Goal: Check status: Check status

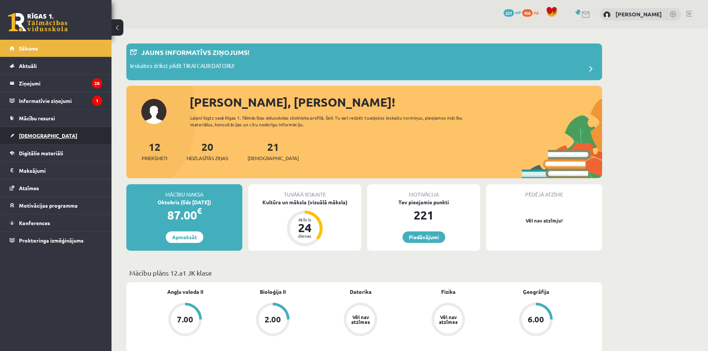
click at [62, 132] on link "[DEMOGRAPHIC_DATA]" at bounding box center [56, 135] width 93 height 17
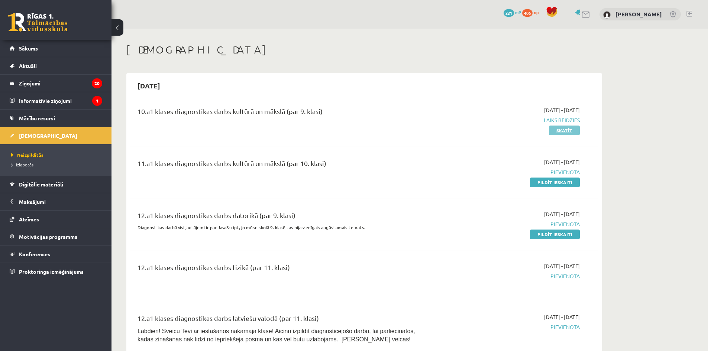
click at [557, 128] on link "Skatīt" at bounding box center [564, 131] width 31 height 10
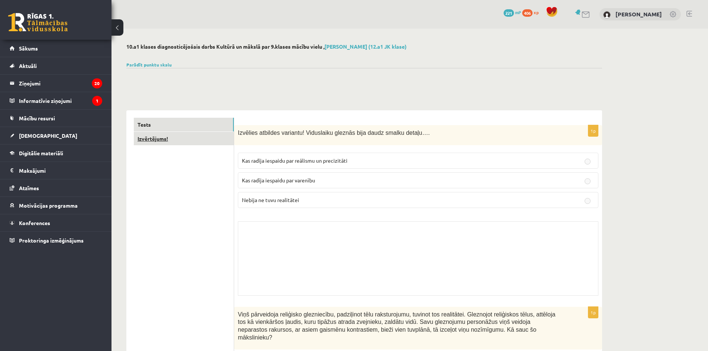
click at [161, 136] on link "Izvērtējums!" at bounding box center [184, 139] width 100 height 14
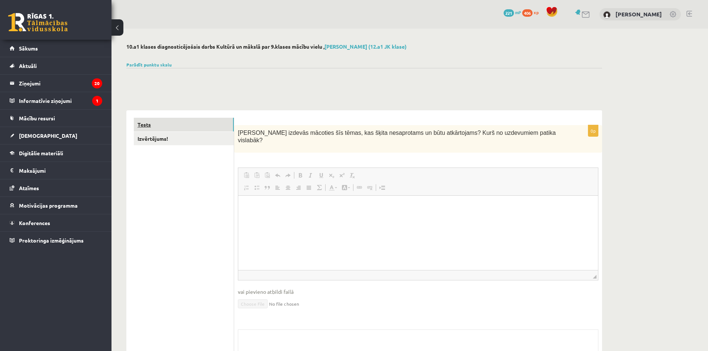
click at [162, 125] on link "Tests" at bounding box center [184, 125] width 100 height 14
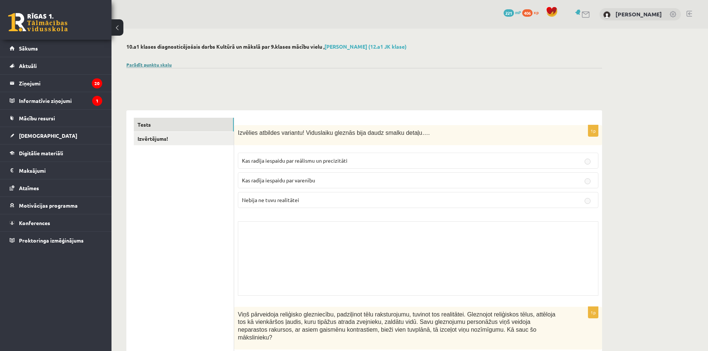
click at [166, 63] on link "Parādīt punktu skalu" at bounding box center [148, 65] width 45 height 6
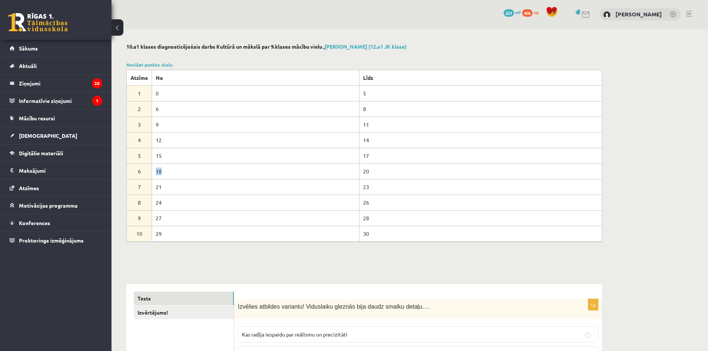
drag, startPoint x: 155, startPoint y: 170, endPoint x: 166, endPoint y: 171, distance: 10.8
click at [166, 171] on td "18" at bounding box center [256, 172] width 208 height 16
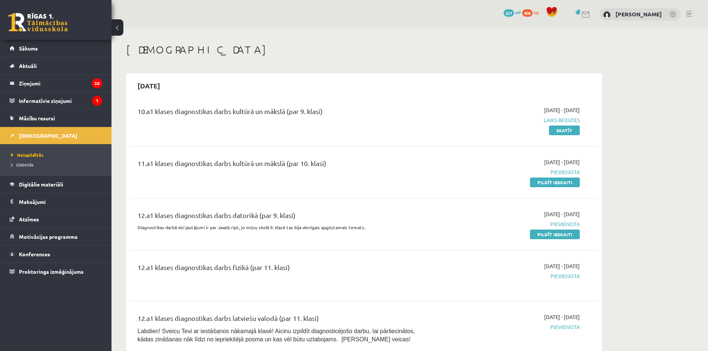
scroll to position [37, 0]
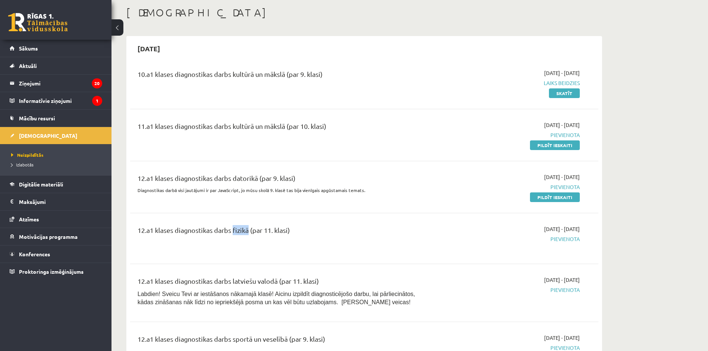
drag, startPoint x: 230, startPoint y: 229, endPoint x: 241, endPoint y: 229, distance: 11.5
click at [241, 229] on div "12.a1 klases diagnostikas darbs fizikā (par 11. klasi)" at bounding box center [283, 232] width 291 height 14
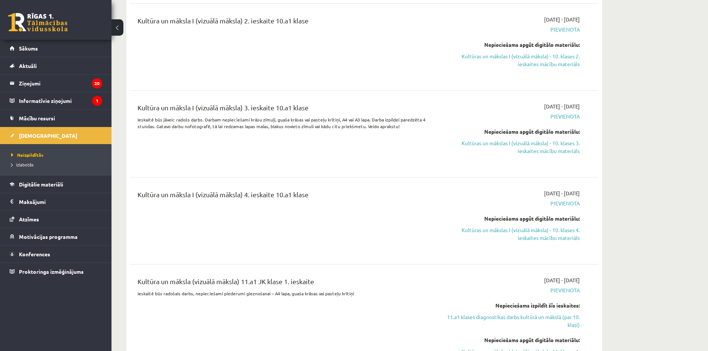
scroll to position [1227, 0]
